Goal: Information Seeking & Learning: Learn about a topic

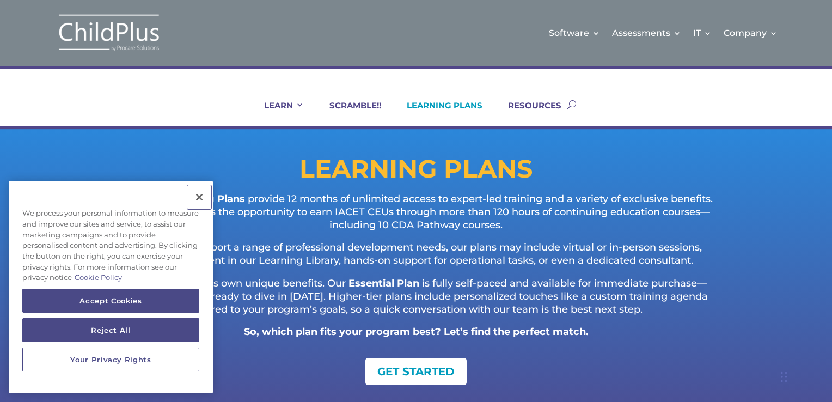
click at [198, 197] on button "Close" at bounding box center [199, 197] width 24 height 24
